Goal: Task Accomplishment & Management: Manage account settings

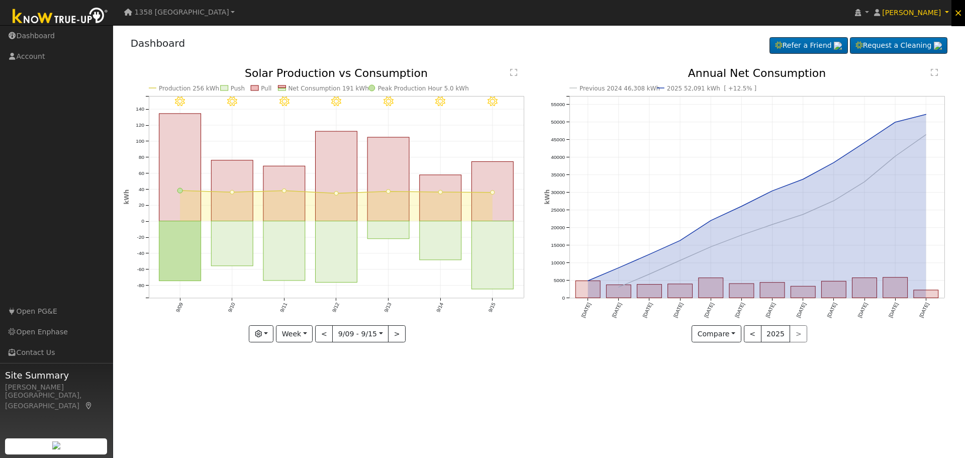
click at [960, 15] on span "×" at bounding box center [958, 13] width 9 height 12
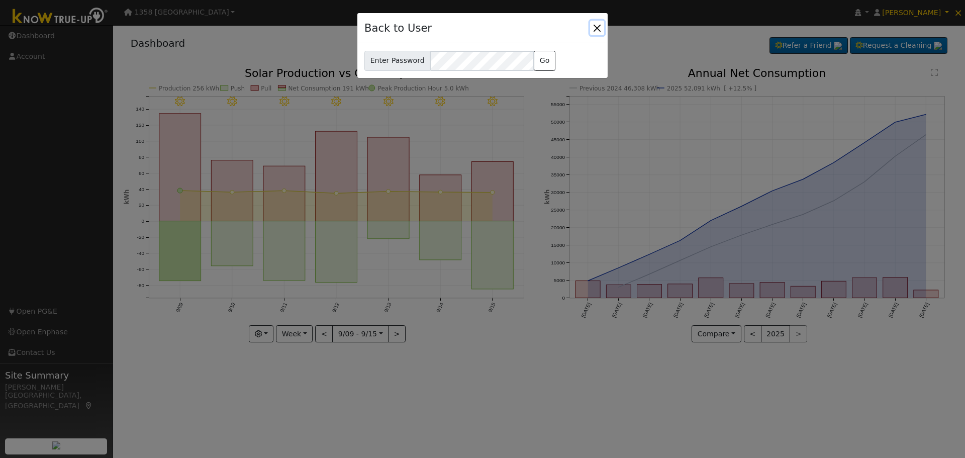
click at [599, 25] on button "Close" at bounding box center [597, 28] width 14 height 14
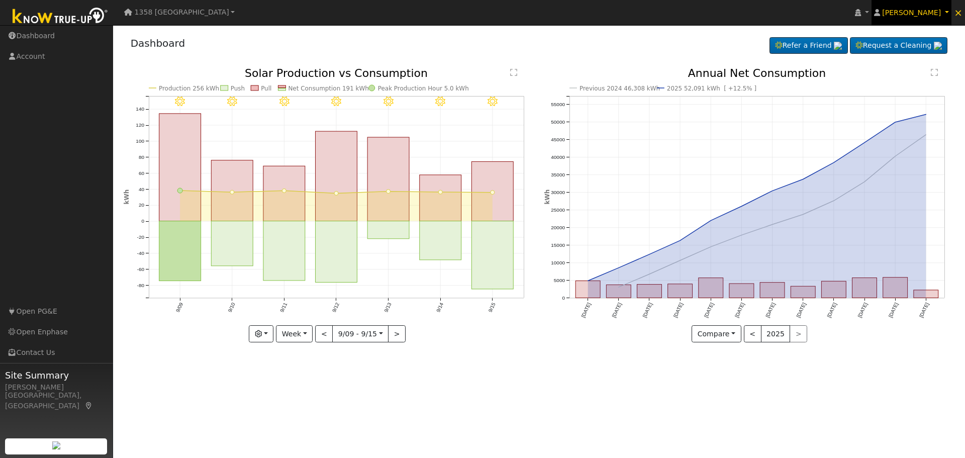
click at [949, 11] on link "[PERSON_NAME]" at bounding box center [911, 12] width 80 height 25
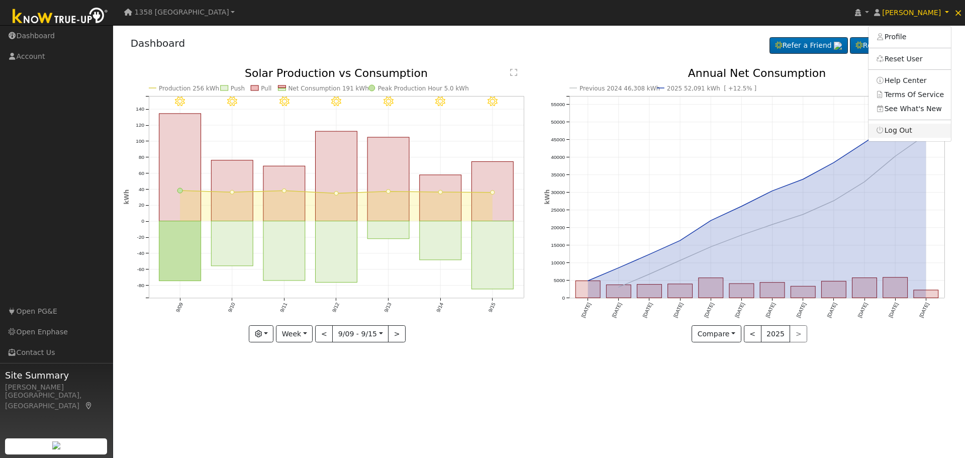
click at [912, 127] on link "Log Out" at bounding box center [909, 131] width 82 height 14
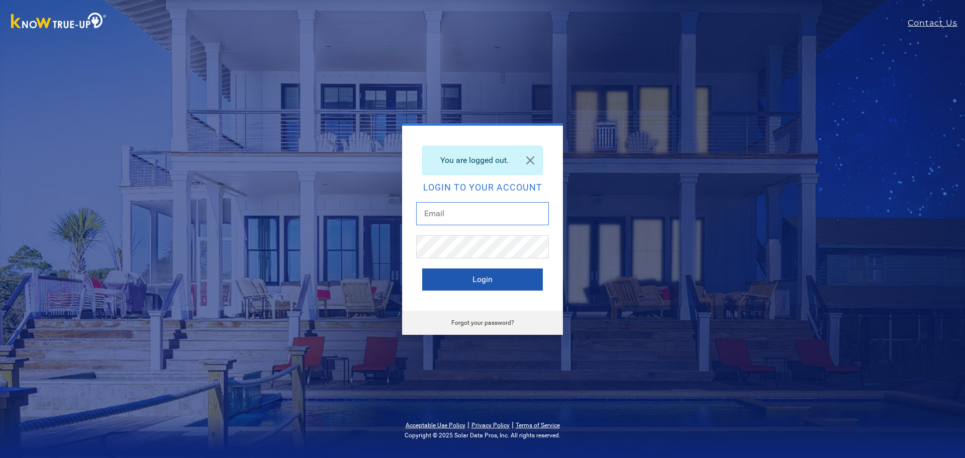
type input "[EMAIL_ADDRESS][DOMAIN_NAME]"
click at [467, 278] on button "Login" at bounding box center [482, 279] width 121 height 22
